Goal: Task Accomplishment & Management: Use online tool/utility

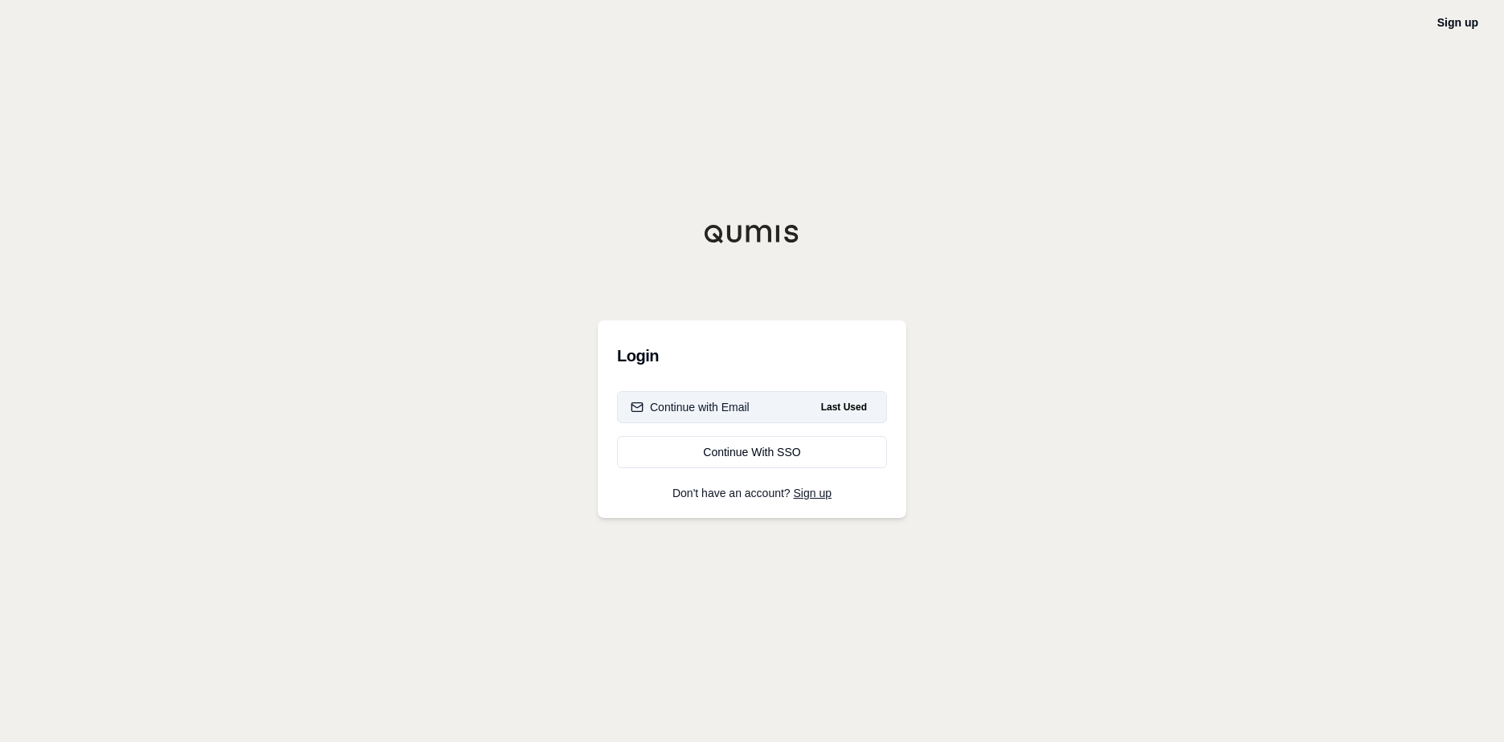
click at [711, 398] on button "Continue with Email Last Used" at bounding box center [752, 407] width 270 height 32
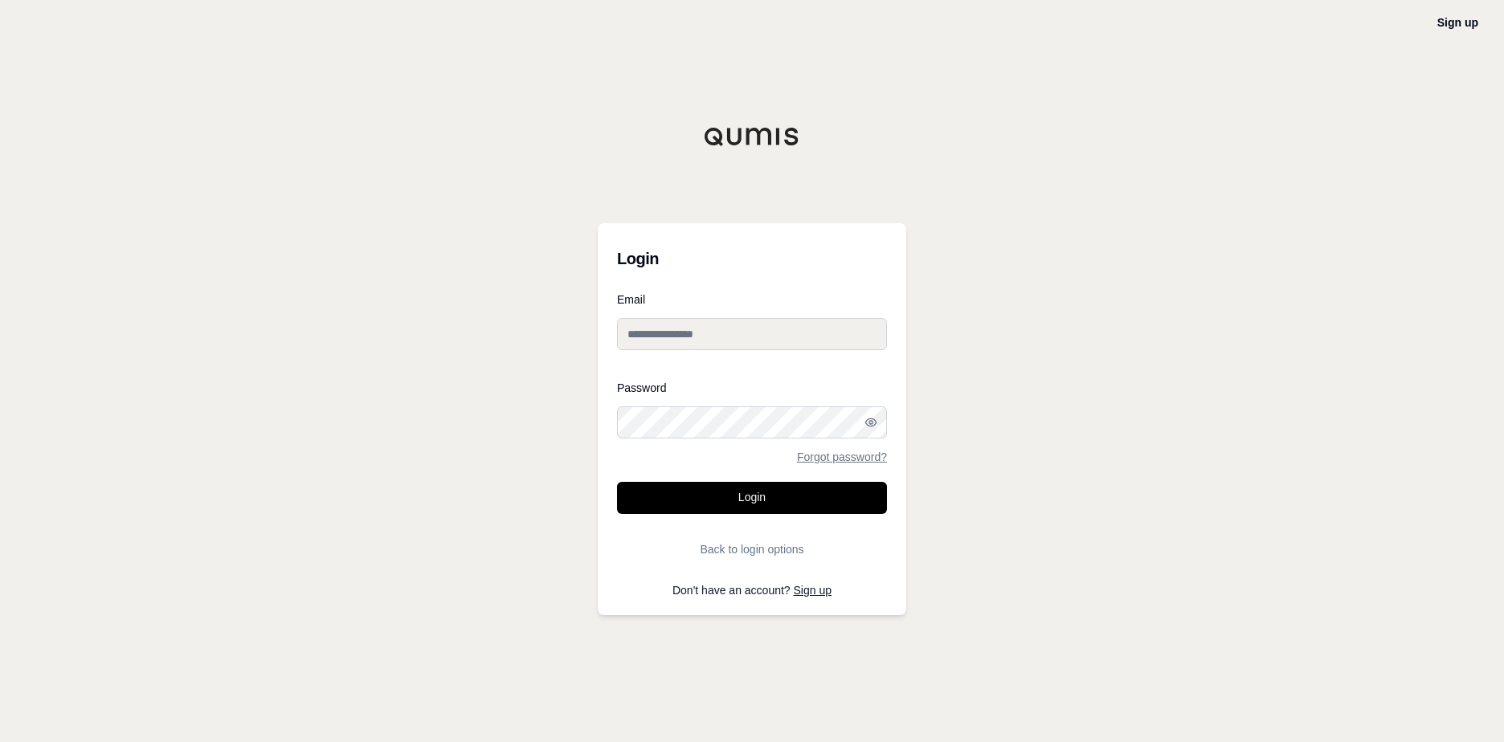
click at [729, 337] on input "Email" at bounding box center [752, 334] width 270 height 32
click at [617, 482] on button "Login" at bounding box center [752, 498] width 270 height 32
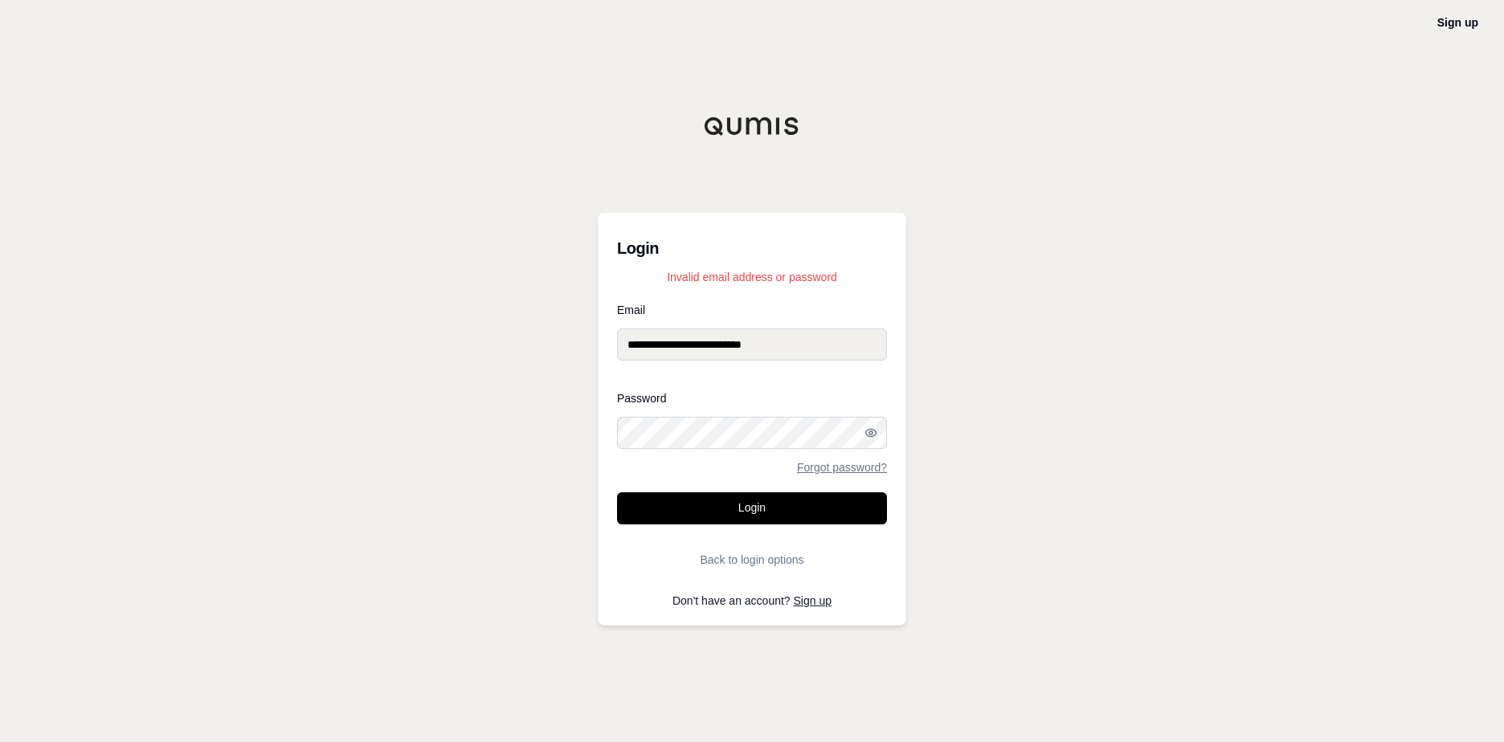
click at [562, 415] on div "**********" at bounding box center [752, 371] width 1504 height 742
click at [617, 492] on button "Login" at bounding box center [752, 508] width 270 height 32
click at [872, 435] on icon "button" at bounding box center [870, 433] width 13 height 13
drag, startPoint x: 791, startPoint y: 342, endPoint x: 561, endPoint y: 300, distance: 234.5
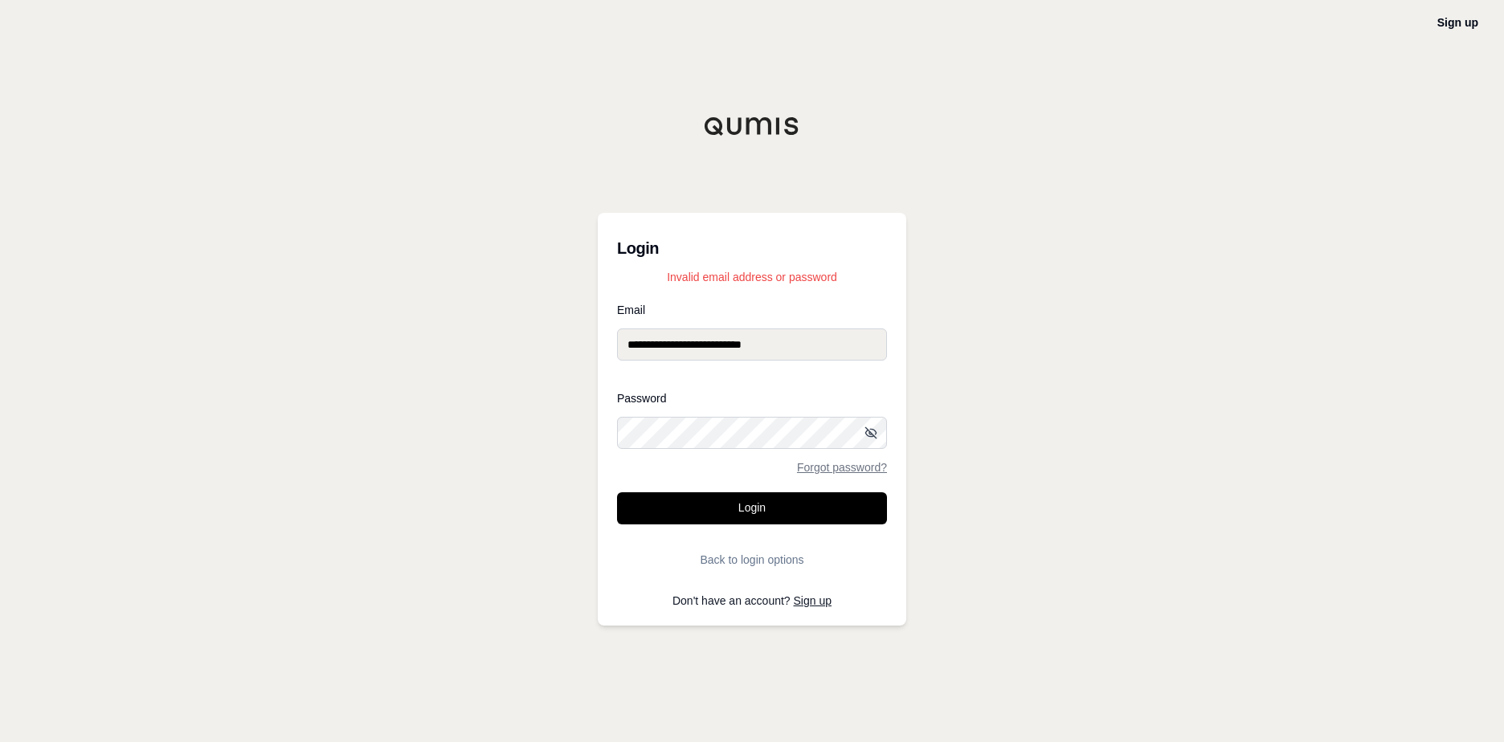
click at [561, 300] on div "**********" at bounding box center [752, 371] width 1504 height 742
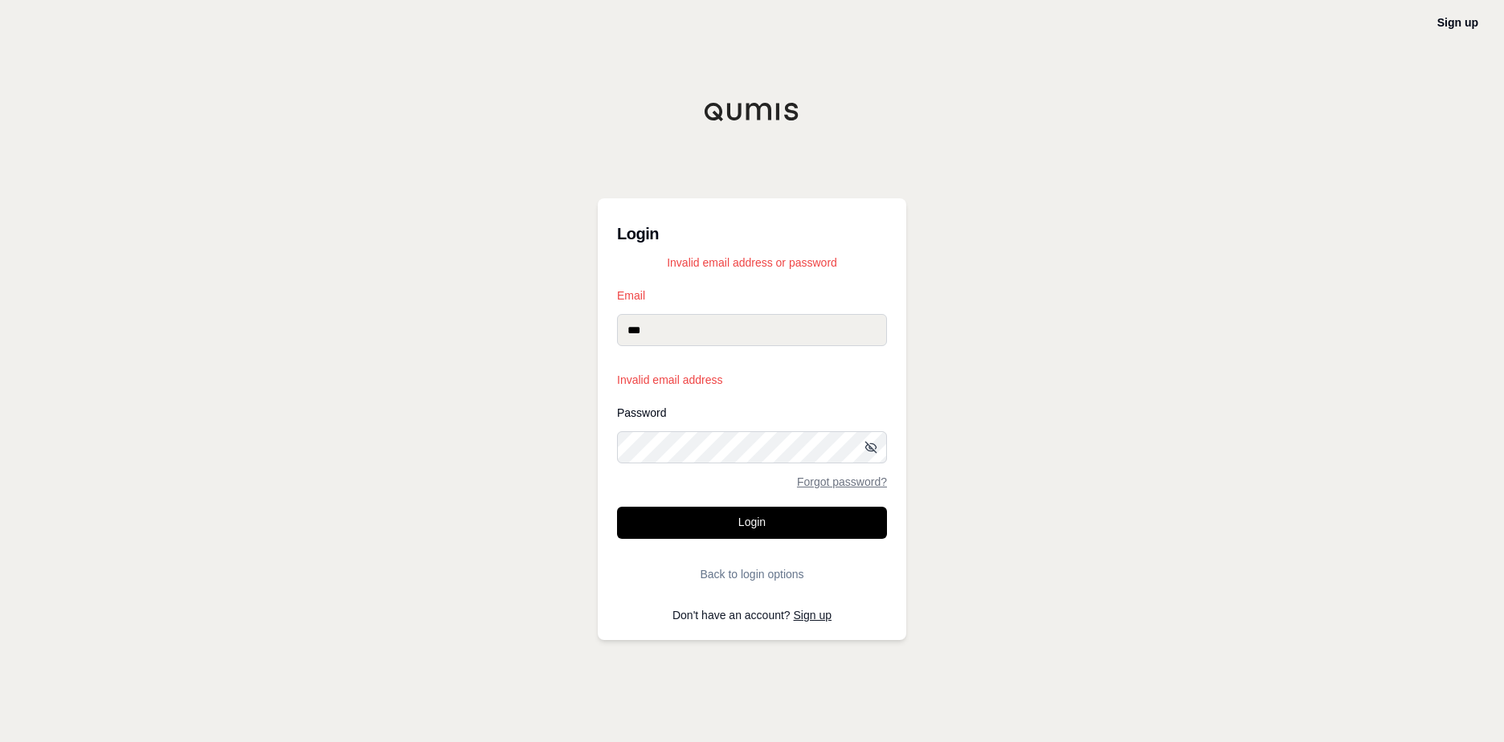
type input "**********"
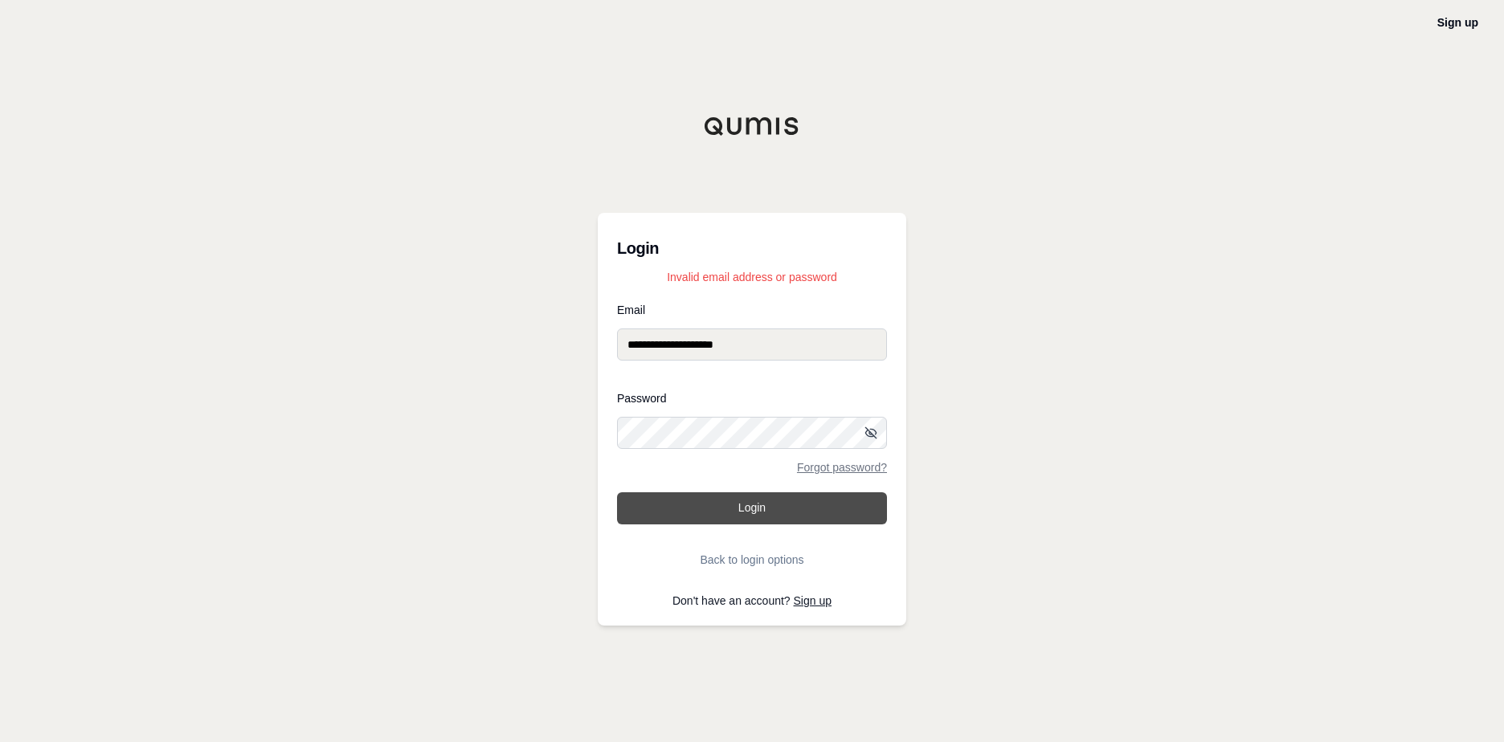
click at [788, 508] on button "Login" at bounding box center [752, 508] width 270 height 32
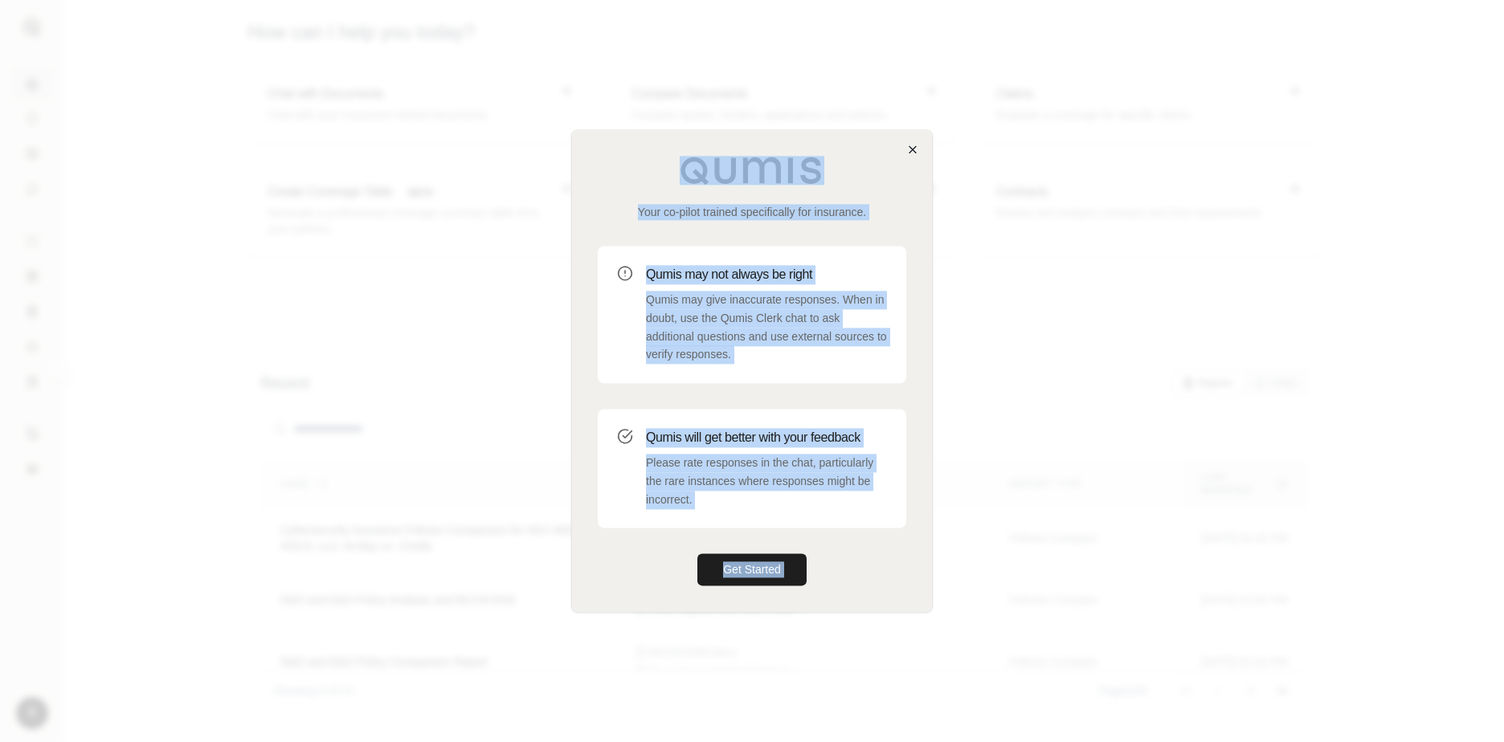
drag, startPoint x: 902, startPoint y: 143, endPoint x: 913, endPoint y: 149, distance: 13.0
click at [913, 149] on div "Your co-pilot trained specifically for insurance. Qumis may not always be right…" at bounding box center [752, 370] width 362 height 483
click at [919, 153] on div "Your co-pilot trained specifically for insurance. Qumis may not always be right…" at bounding box center [752, 370] width 360 height 481
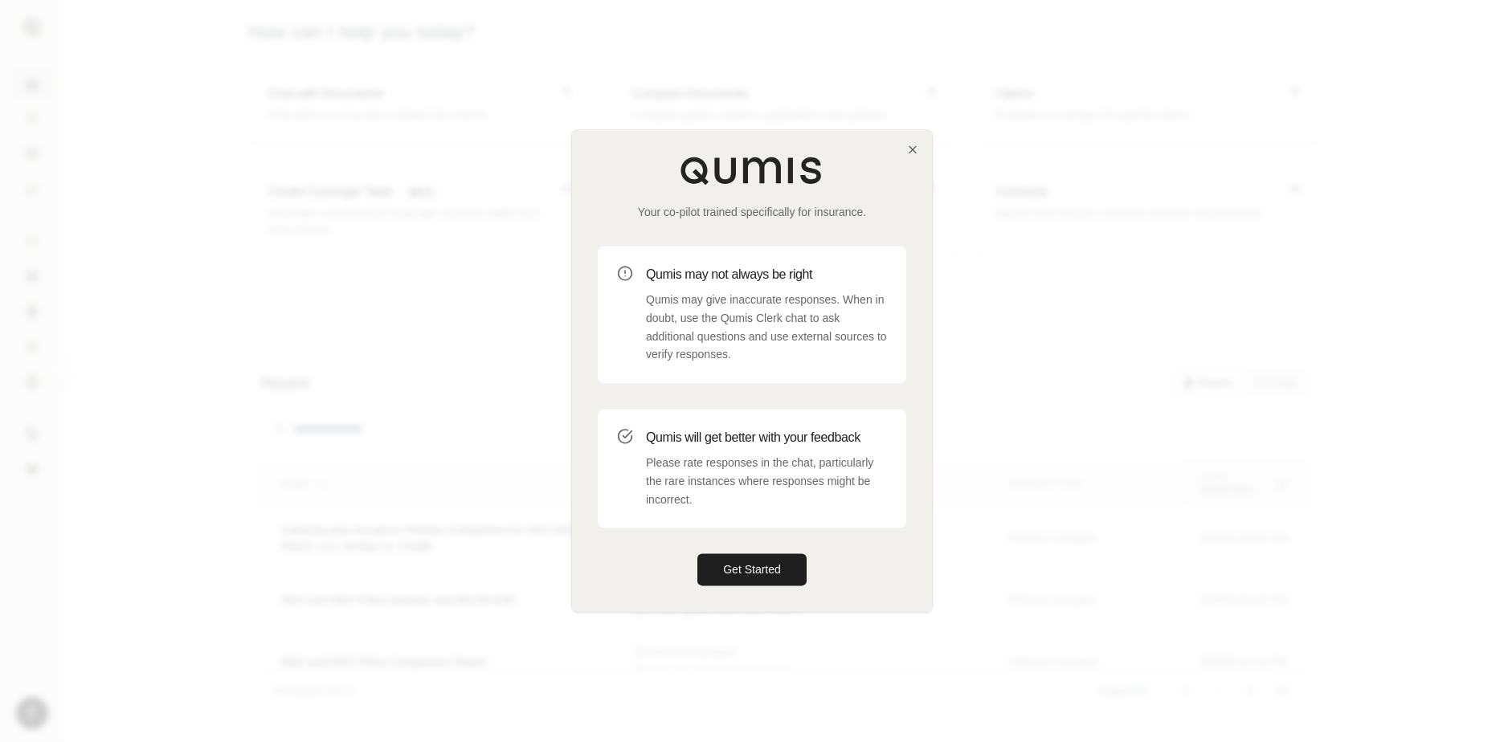
click at [921, 153] on div "Your co-pilot trained specifically for insurance. Qumis may not always be right…" at bounding box center [752, 370] width 360 height 481
click at [913, 150] on icon "button" at bounding box center [912, 149] width 6 height 6
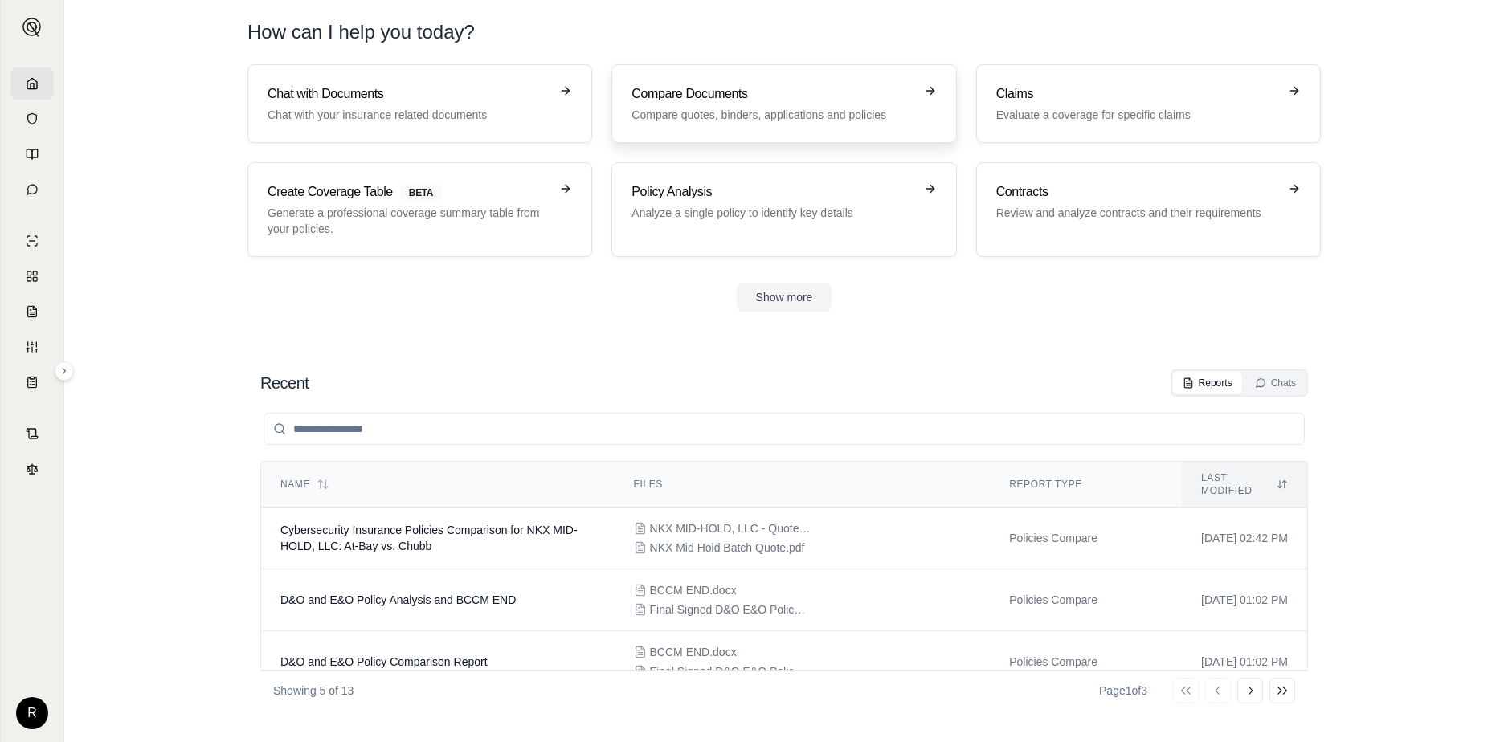
click at [755, 133] on link "Compare Documents Compare quotes, binders, applications and policies" at bounding box center [783, 103] width 345 height 79
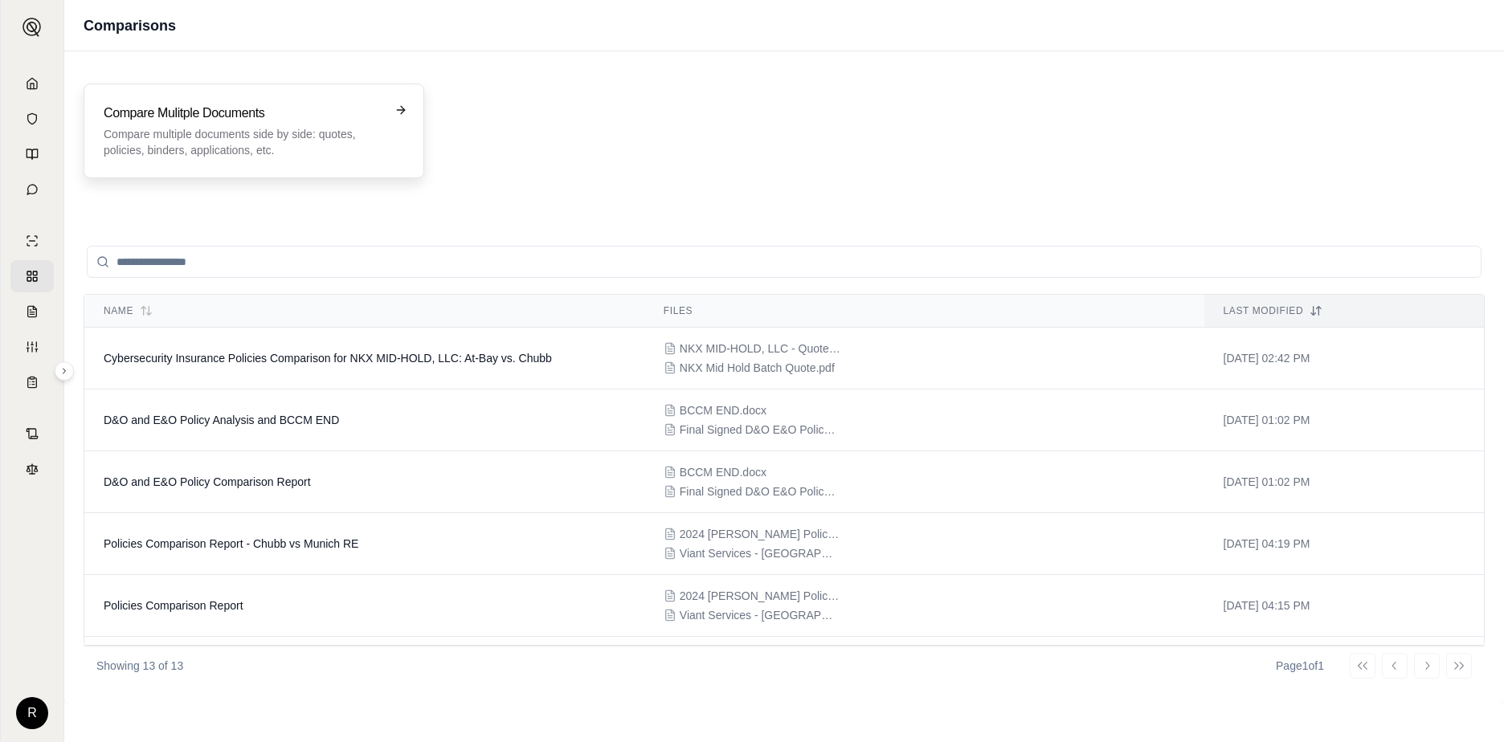
click at [364, 117] on h3 "Compare Mulitple Documents" at bounding box center [243, 113] width 278 height 19
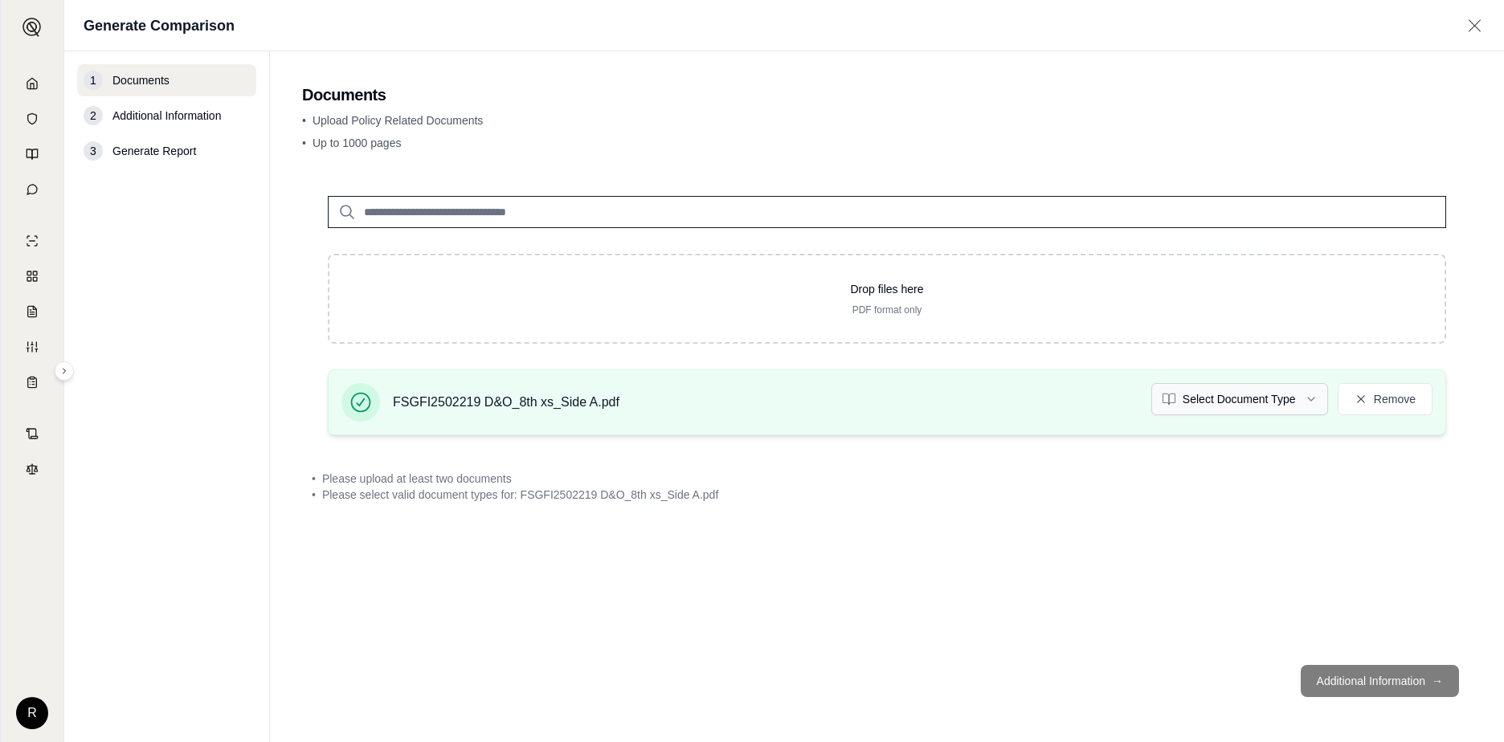
click at [1227, 402] on html "R Generate Comparison 1 Documents 2 Additional Information 3 Generate Report Do…" at bounding box center [752, 371] width 1504 height 742
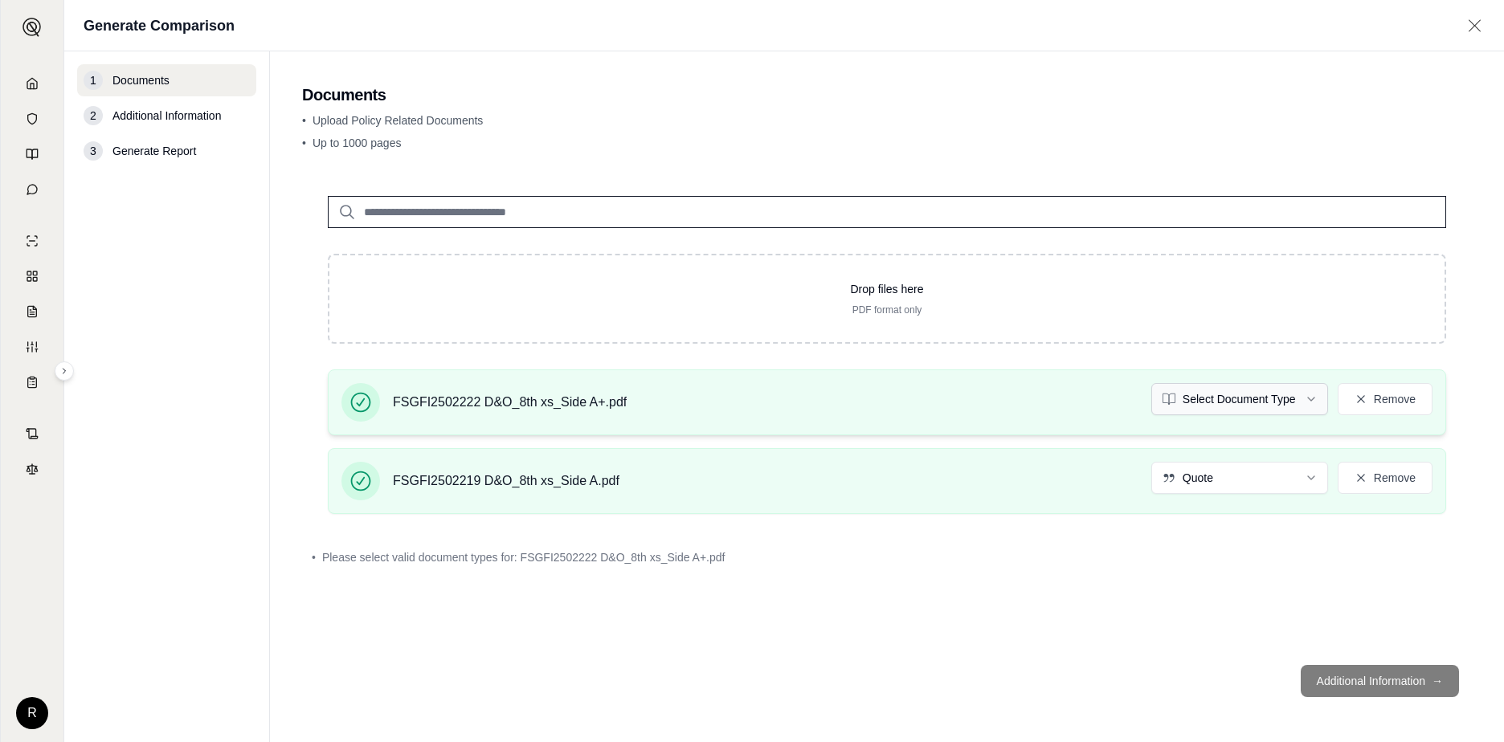
click at [1212, 398] on html "R Generate Comparison 1 Documents 2 Additional Information 3 Generate Report Do…" at bounding box center [752, 371] width 1504 height 742
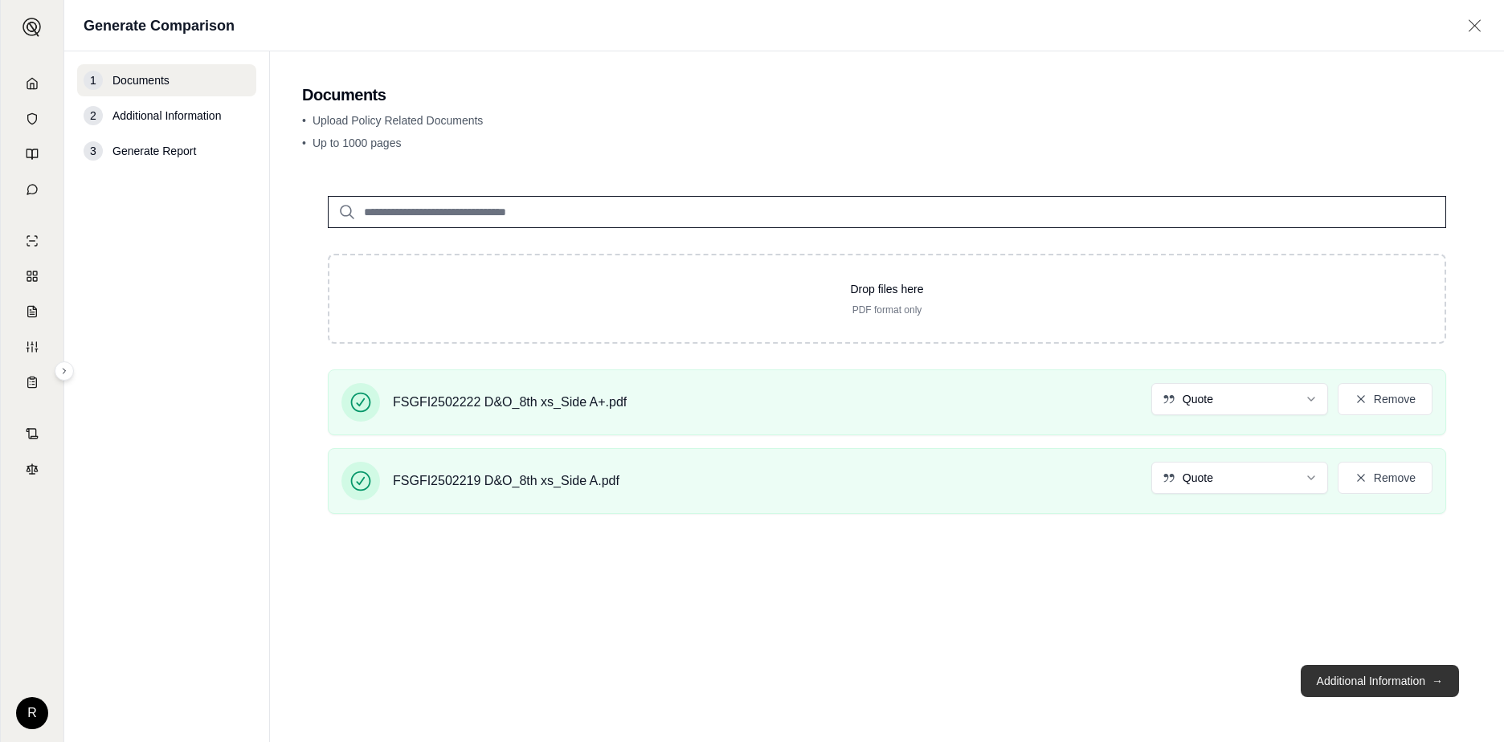
click at [1320, 680] on button "Additional Information →" at bounding box center [1380, 681] width 158 height 32
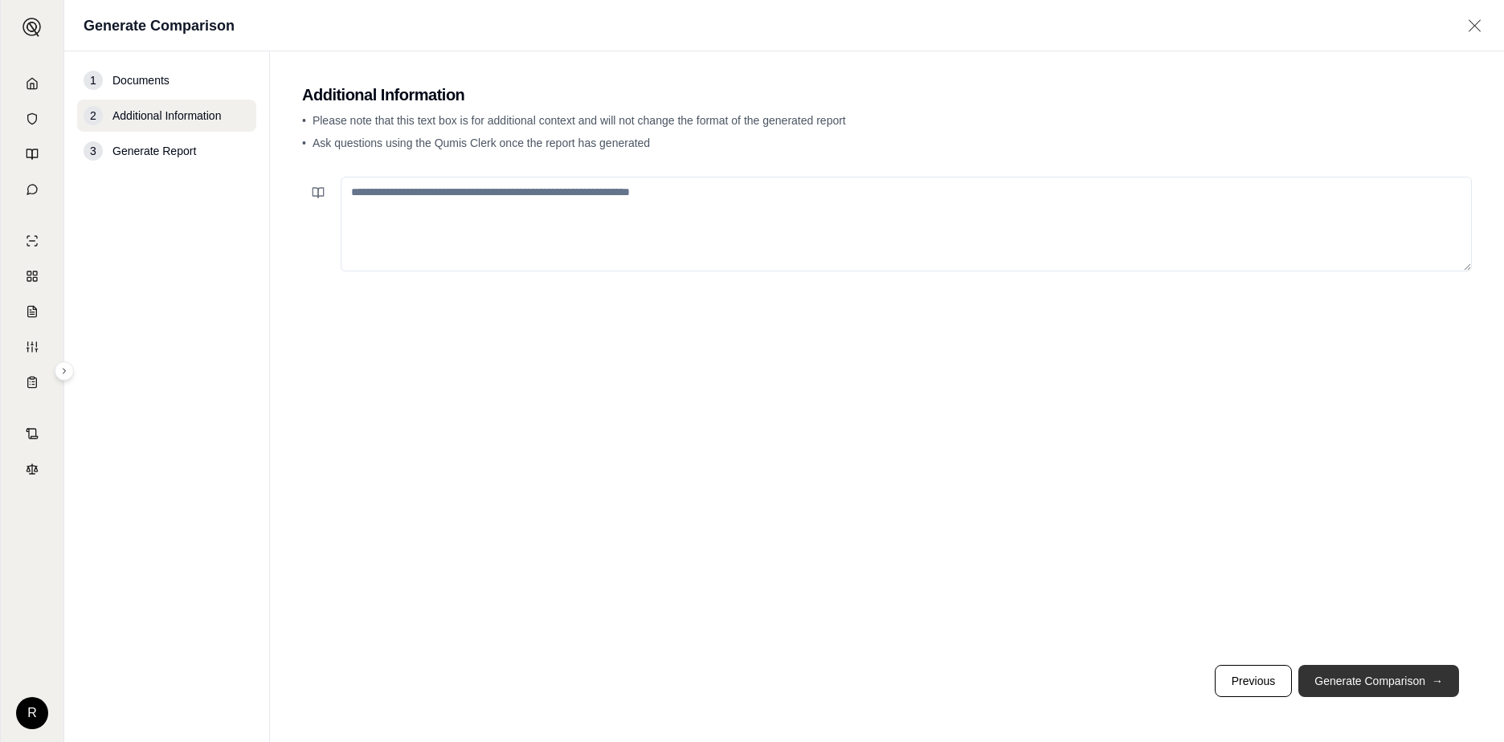
click at [1359, 680] on button "Generate Comparison →" at bounding box center [1378, 681] width 161 height 32
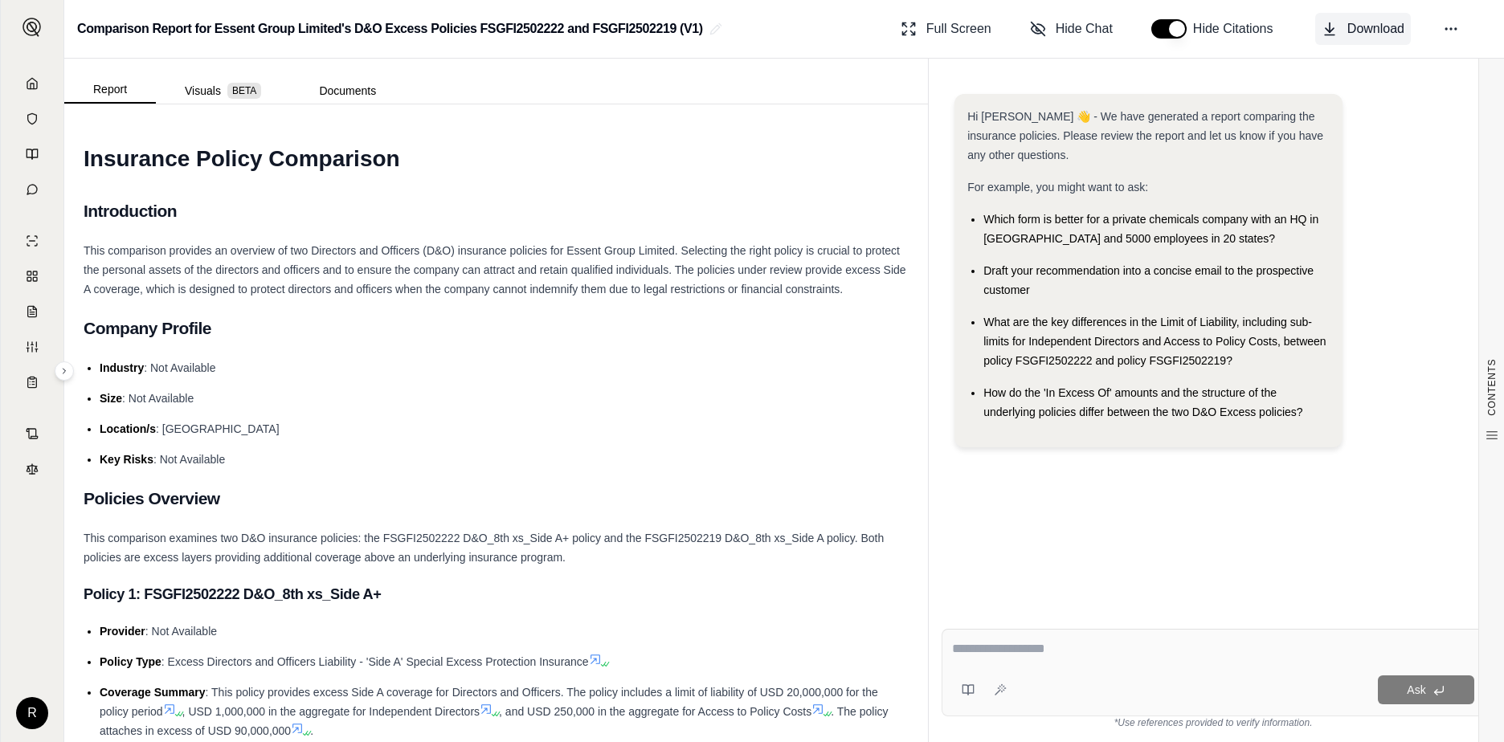
click at [1326, 22] on icon at bounding box center [1330, 29] width 16 height 16
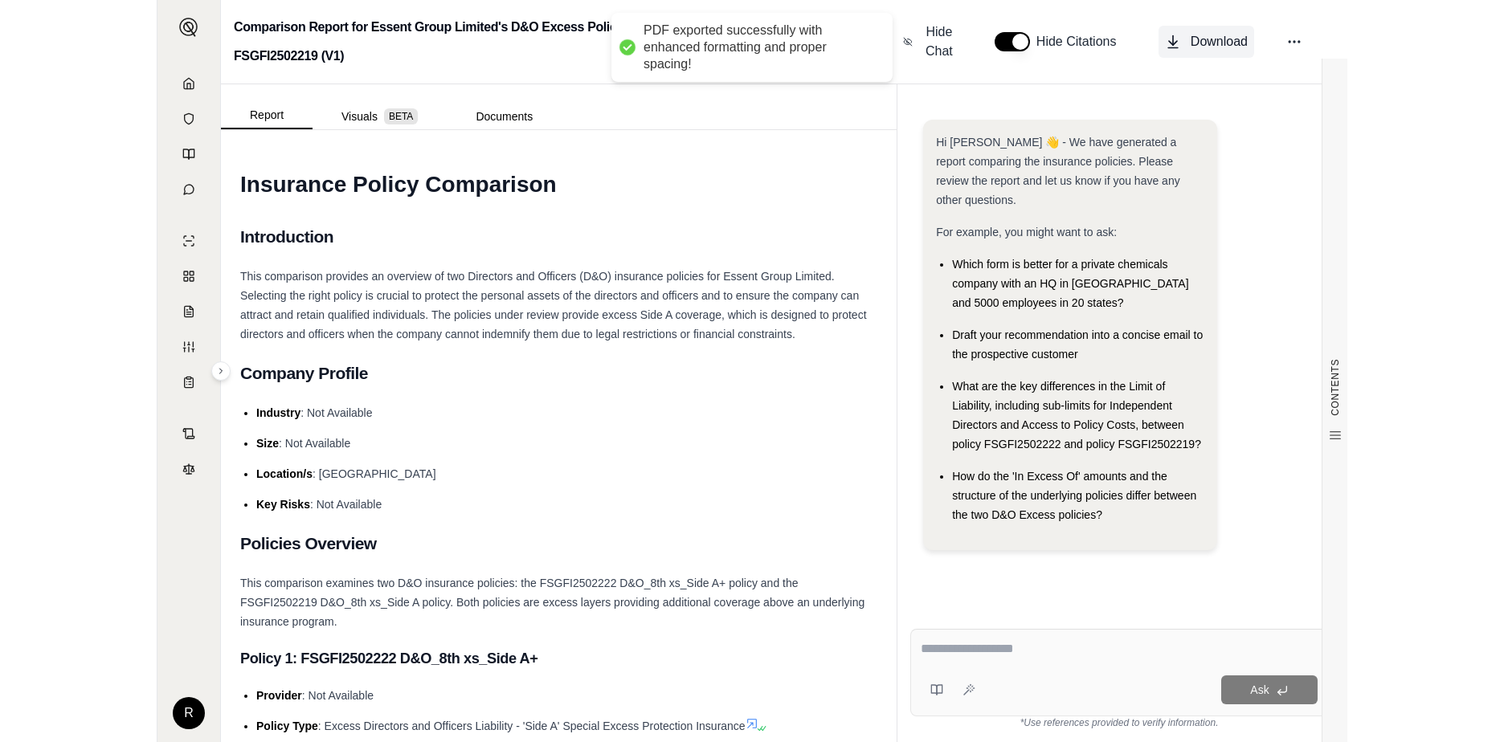
scroll to position [1672, 0]
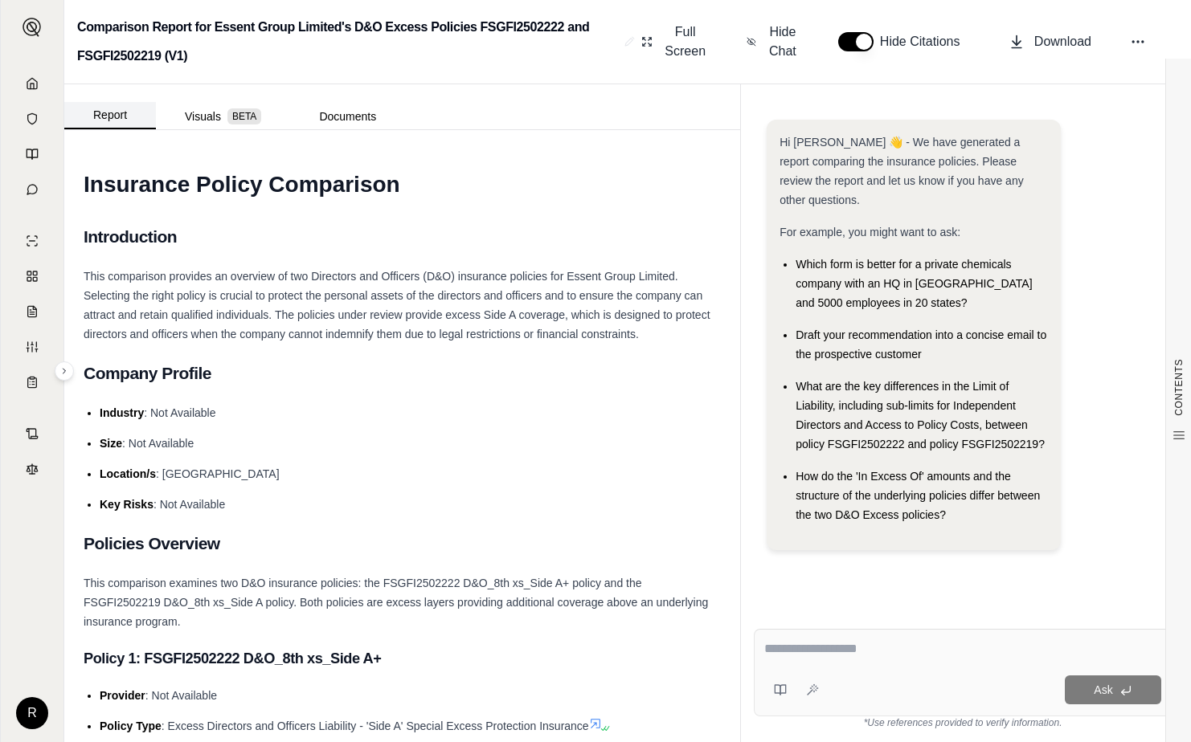
click at [129, 128] on button "Report" at bounding box center [110, 115] width 92 height 27
click at [188, 29] on h2 "Comparison Report for Essent Group Limited's D&O Excess Policies FSGFI2502222 a…" at bounding box center [347, 42] width 541 height 58
click at [35, 90] on link at bounding box center [31, 83] width 43 height 32
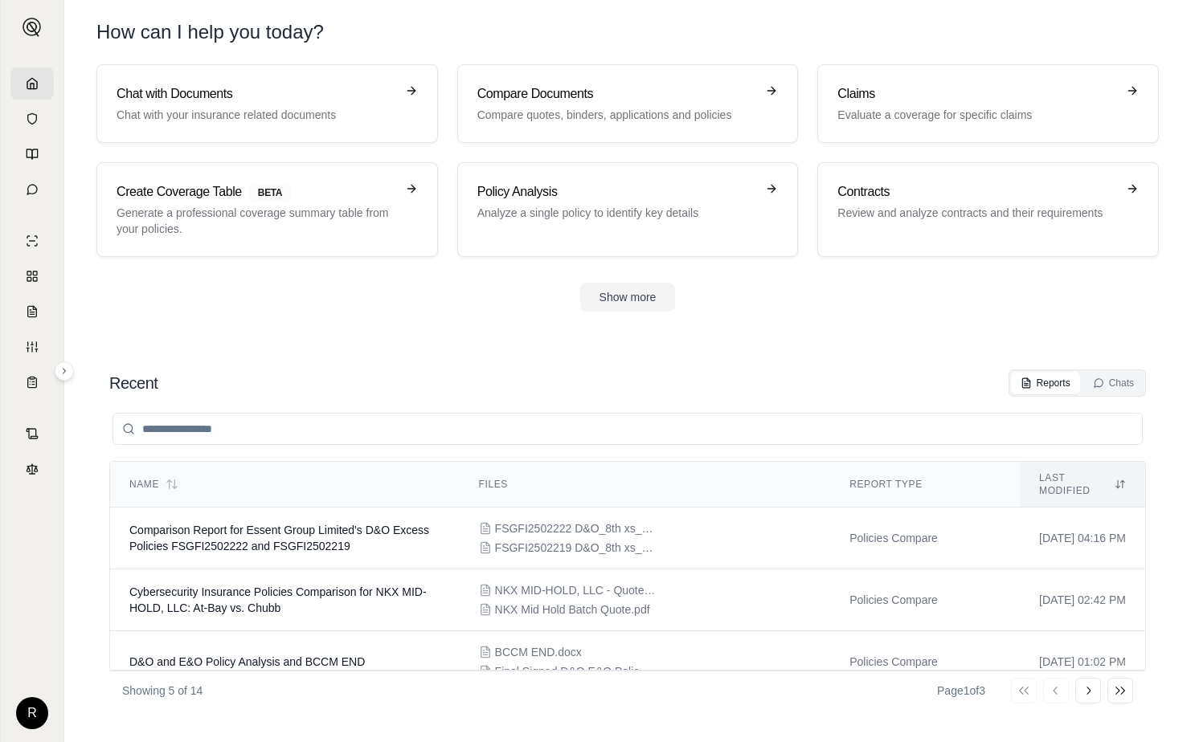
click at [455, 103] on div "Chat with Documents Chat with your insurance related documents Compare Document…" at bounding box center [627, 160] width 1062 height 193
click at [495, 103] on h3 "Compare Documents" at bounding box center [616, 93] width 279 height 19
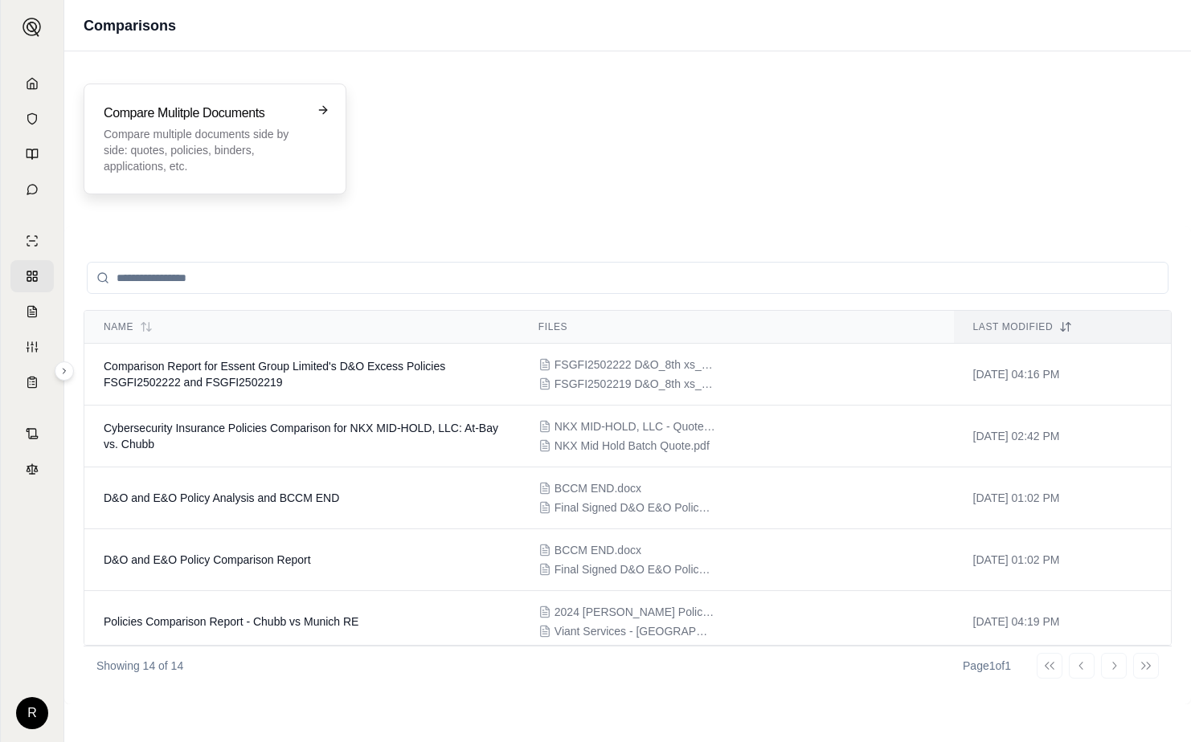
click at [273, 133] on p "Compare multiple documents side by side: quotes, policies, binders, application…" at bounding box center [204, 150] width 200 height 48
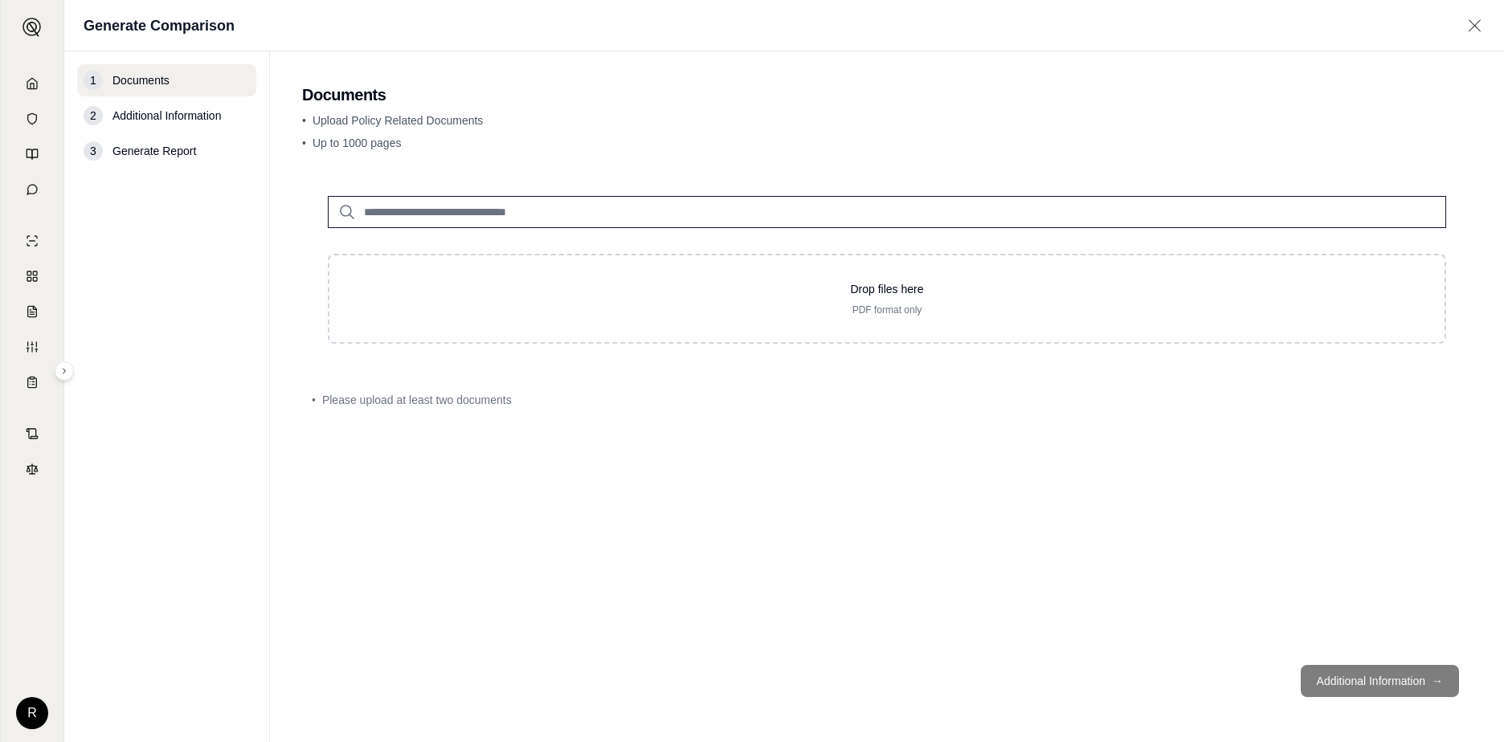
click at [38, 719] on html "R Generate Comparison 1 Documents 2 Additional Information 3 Generate Report Do…" at bounding box center [752, 371] width 1504 height 742
click at [47, 680] on div "Log Out" at bounding box center [70, 677] width 133 height 26
